Goal: Obtain resource: Obtain resource

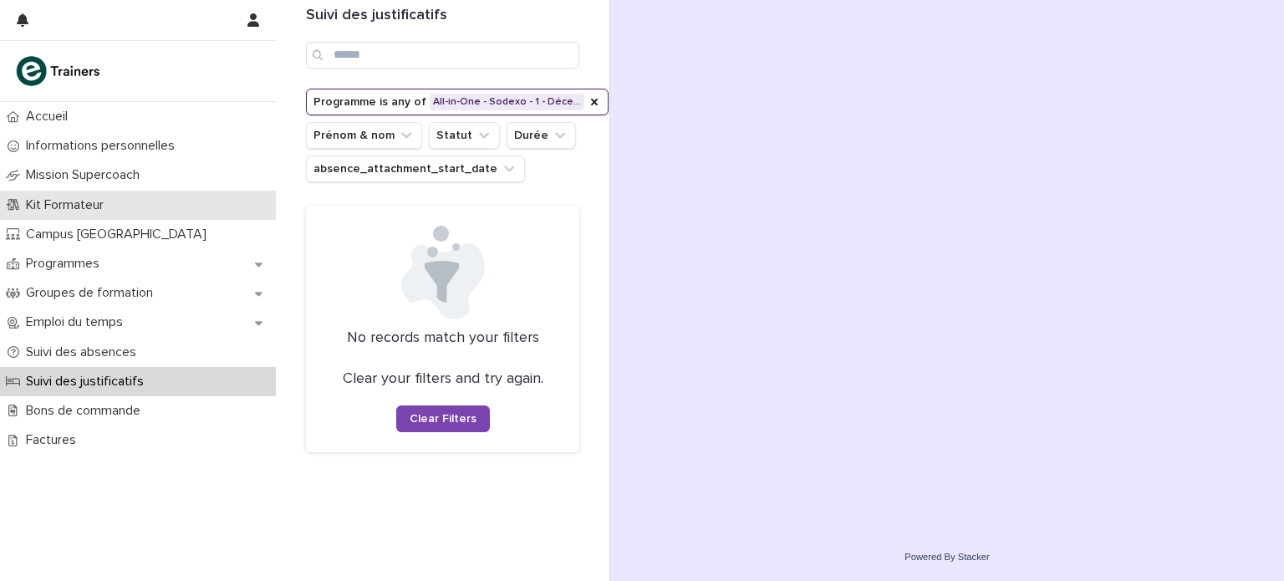
click at [120, 201] on div "Kit Formateur" at bounding box center [138, 205] width 276 height 29
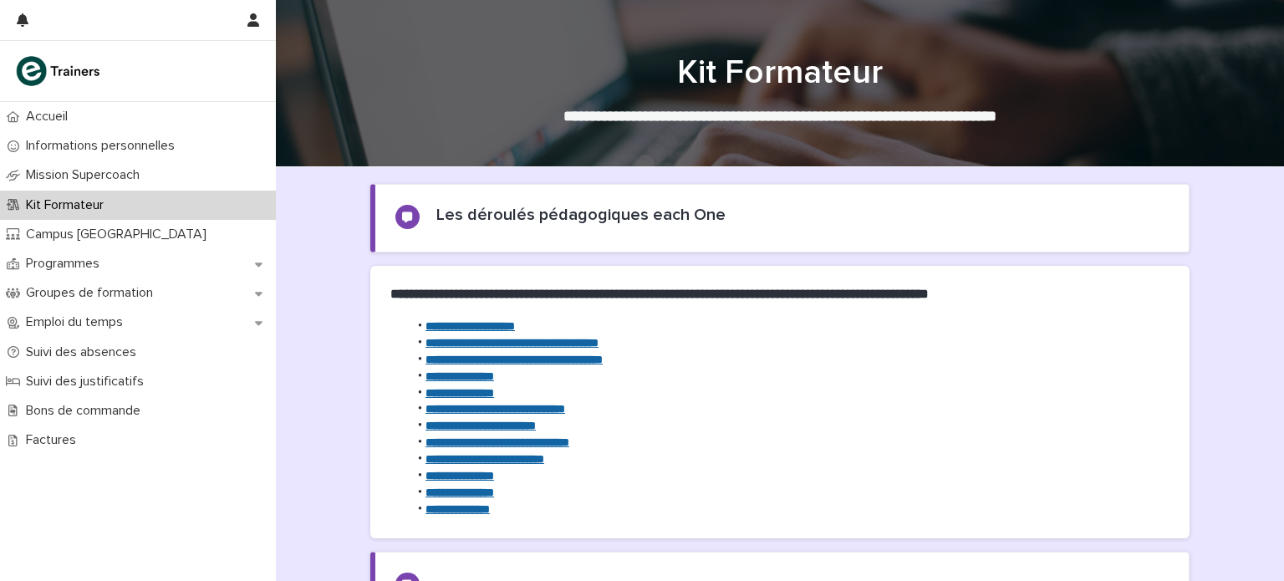
click at [120, 203] on div "Kit Formateur" at bounding box center [138, 205] width 276 height 29
click at [571, 358] on strong "**********" at bounding box center [513, 359] width 177 height 12
